Goal: Task Accomplishment & Management: Manage account settings

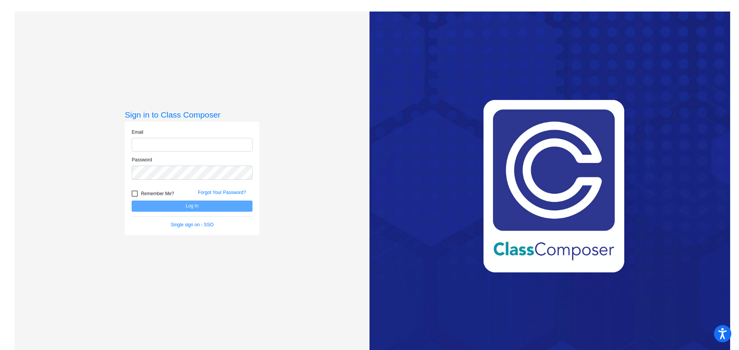
type input "[PERSON_NAME][EMAIL_ADDRESS][DOMAIN_NAME]"
click at [173, 208] on button "Log In" at bounding box center [192, 206] width 121 height 11
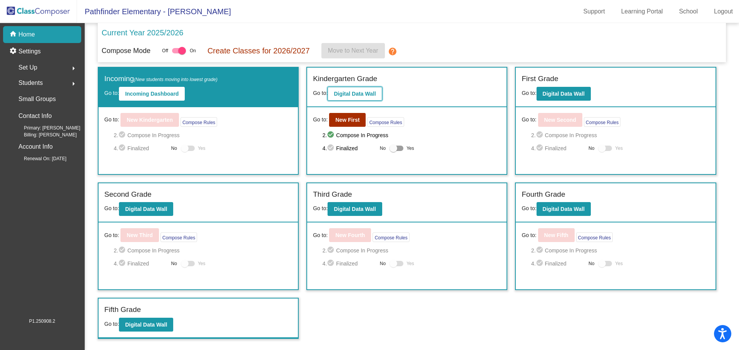
click at [369, 94] on b "Digital Data Wall" at bounding box center [355, 94] width 42 height 6
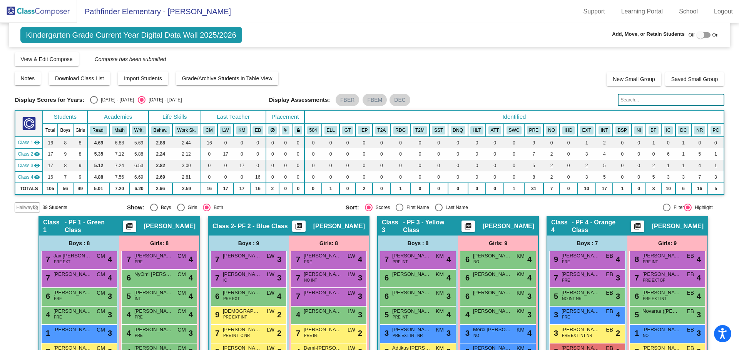
click at [637, 99] on input "text" at bounding box center [670, 100] width 106 height 12
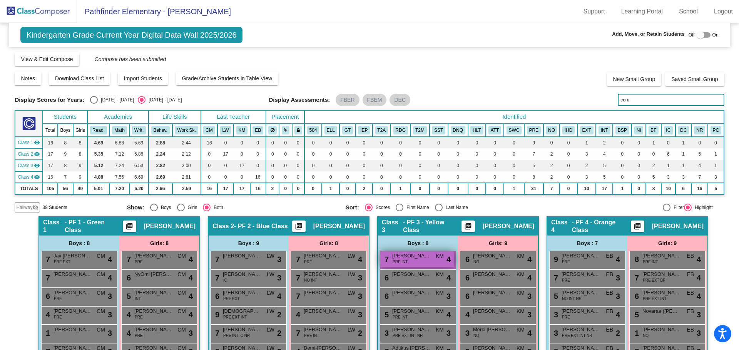
type input "coru"
click at [422, 260] on span "[PERSON_NAME]" at bounding box center [411, 256] width 38 height 8
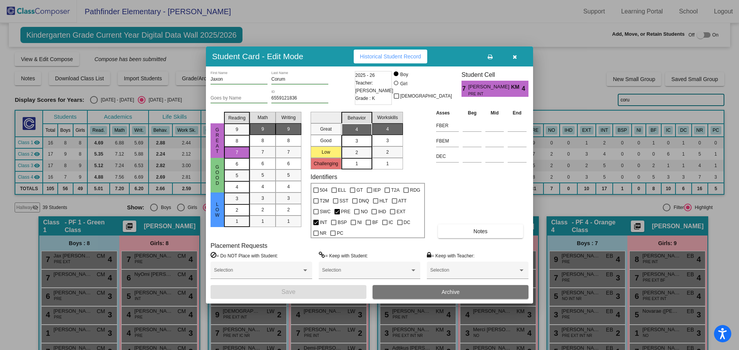
click at [450, 295] on span "Archive" at bounding box center [450, 292] width 18 height 6
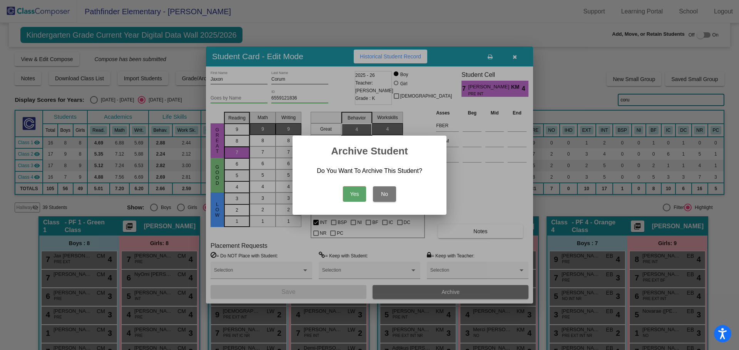
click at [360, 192] on button "Yes" at bounding box center [354, 194] width 23 height 15
